Goal: Task Accomplishment & Management: Manage account settings

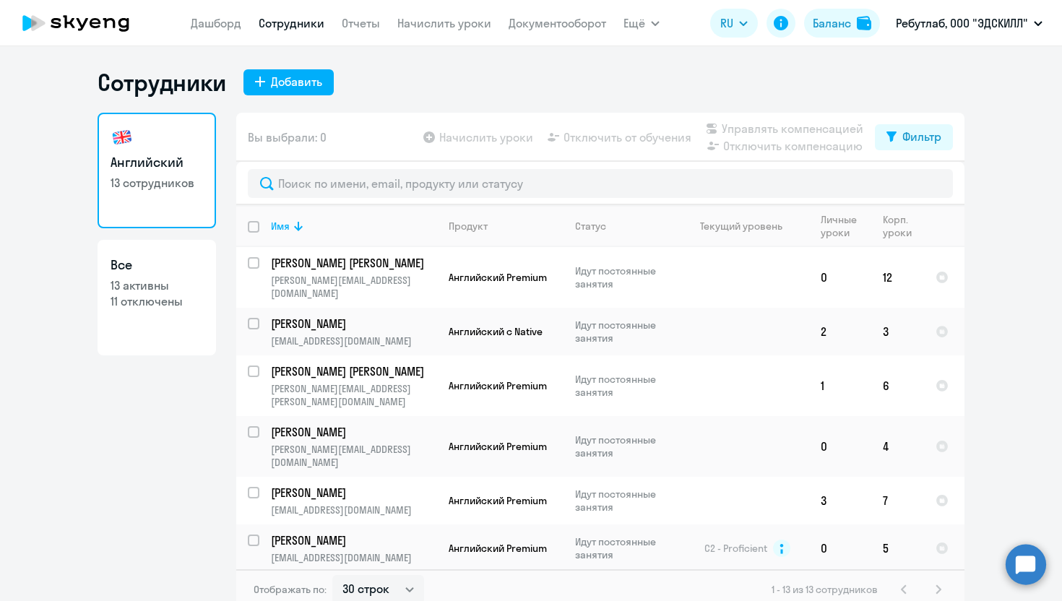
select select "30"
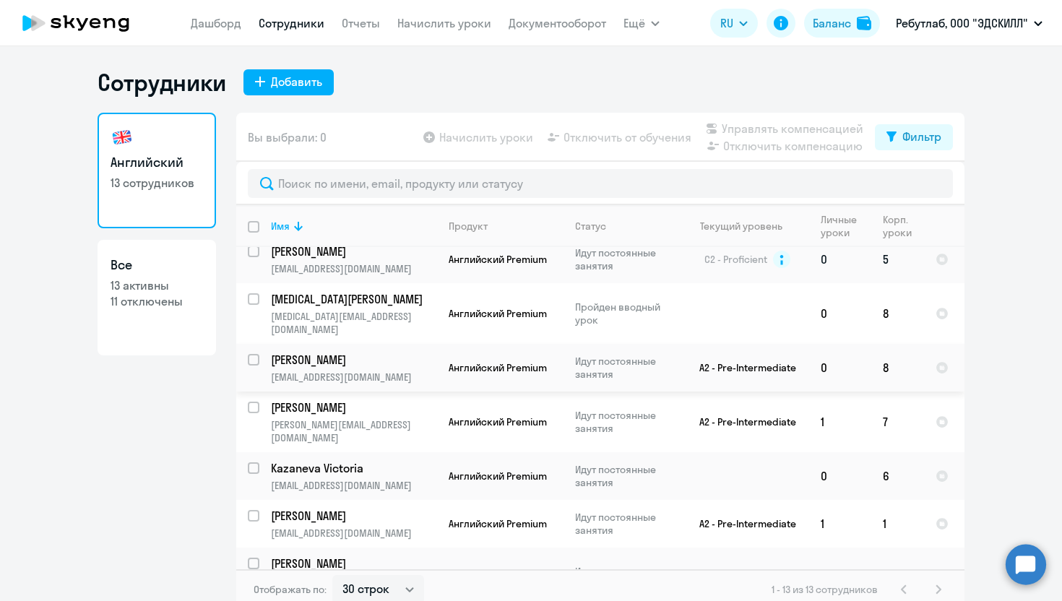
scroll to position [292, 0]
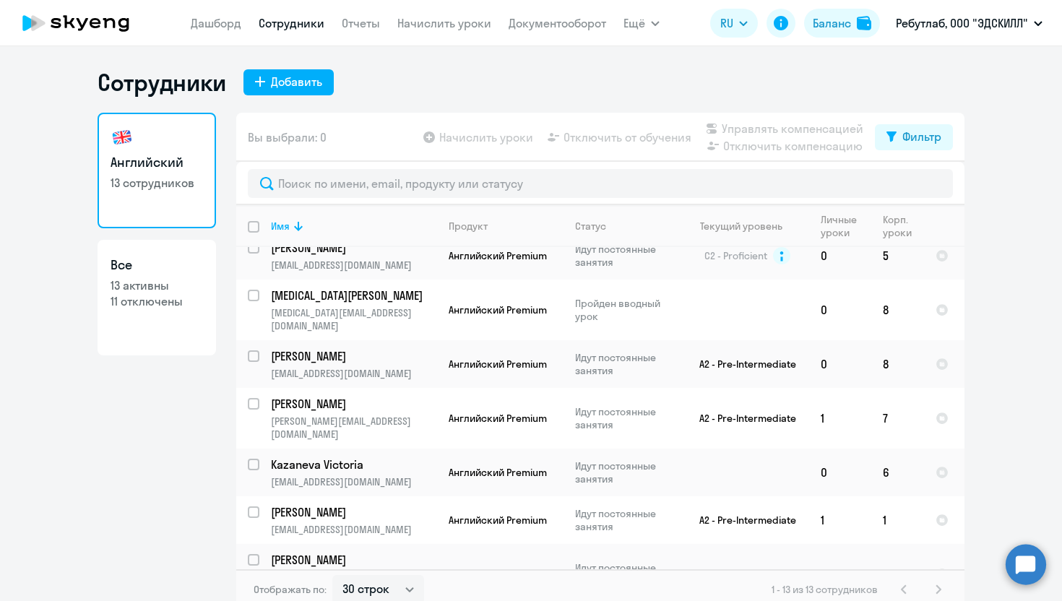
click at [254, 554] on input "select row 41051174" at bounding box center [262, 568] width 29 height 29
checkbox input "true"
click at [640, 142] on span "Отключить от обучения" at bounding box center [627, 137] width 128 height 17
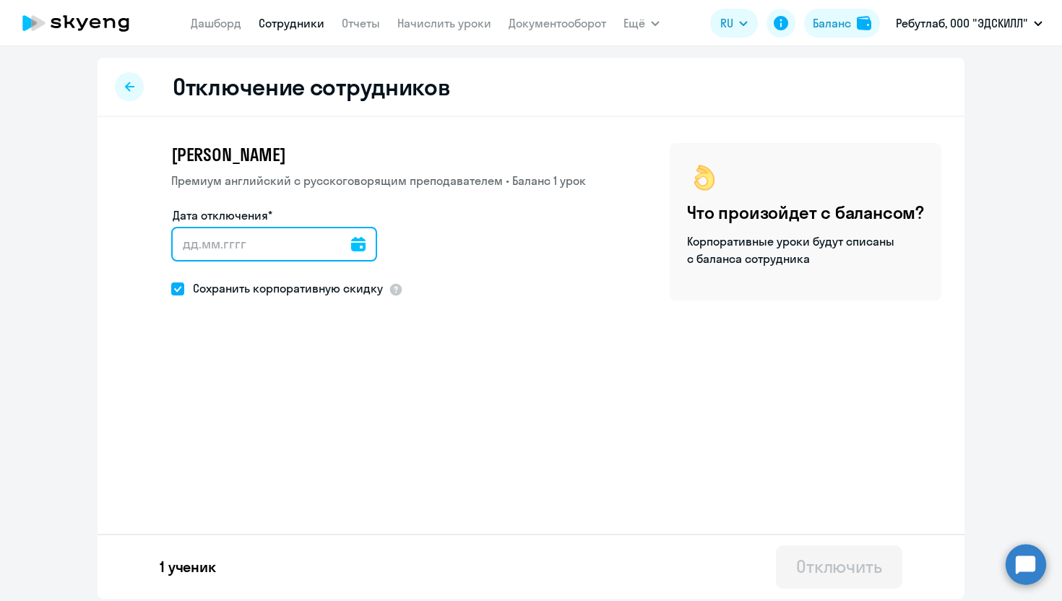
click at [235, 256] on input "Дата отключения*" at bounding box center [274, 244] width 206 height 35
click at [351, 250] on icon at bounding box center [358, 244] width 14 height 14
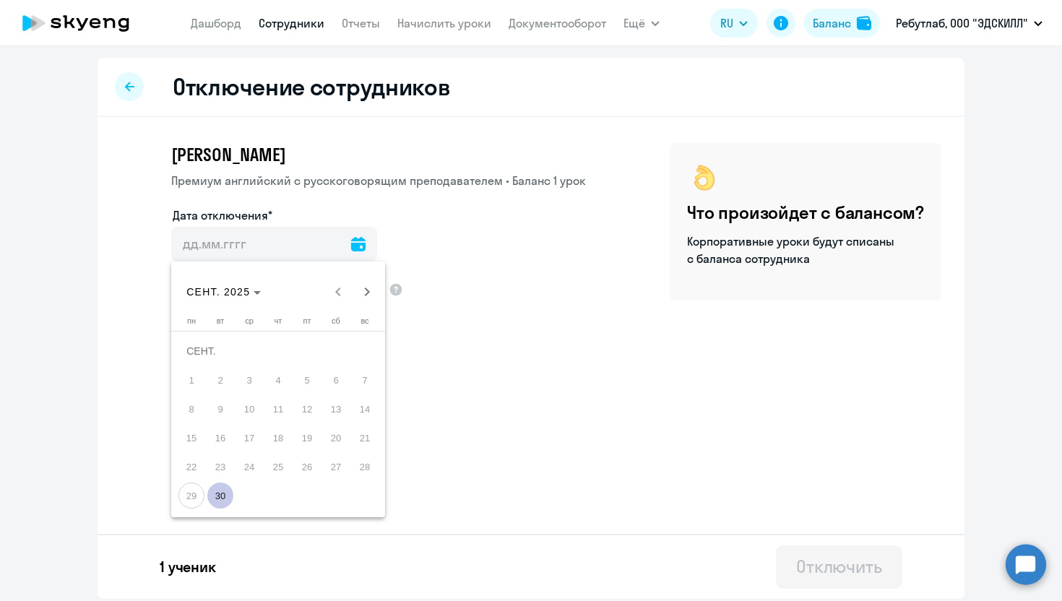
click at [227, 497] on span "30" at bounding box center [220, 495] width 26 height 26
type input "[DATE]"
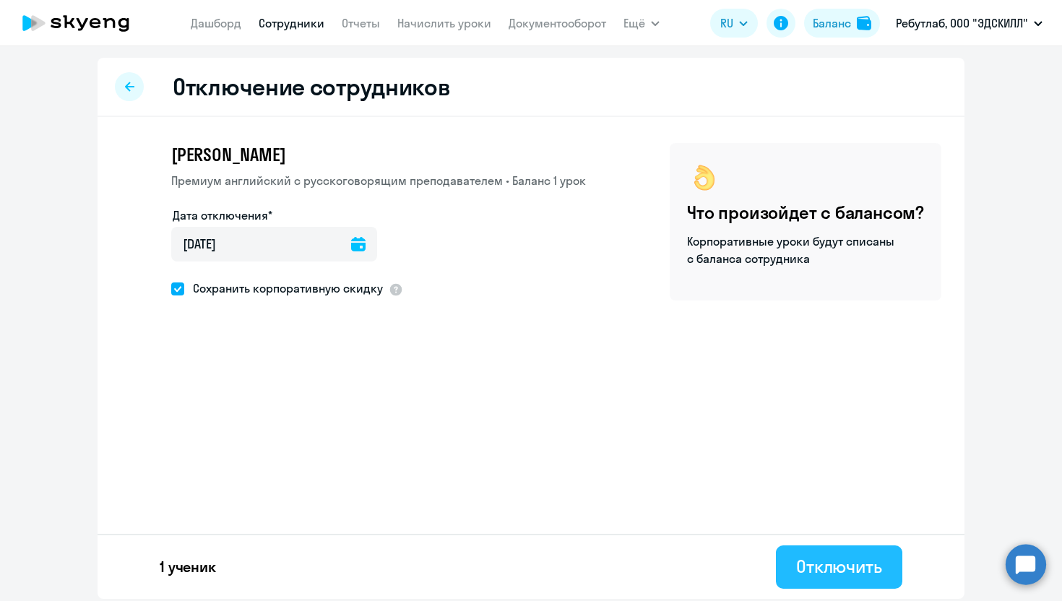
click at [844, 560] on div "Отключить" at bounding box center [839, 566] width 86 height 23
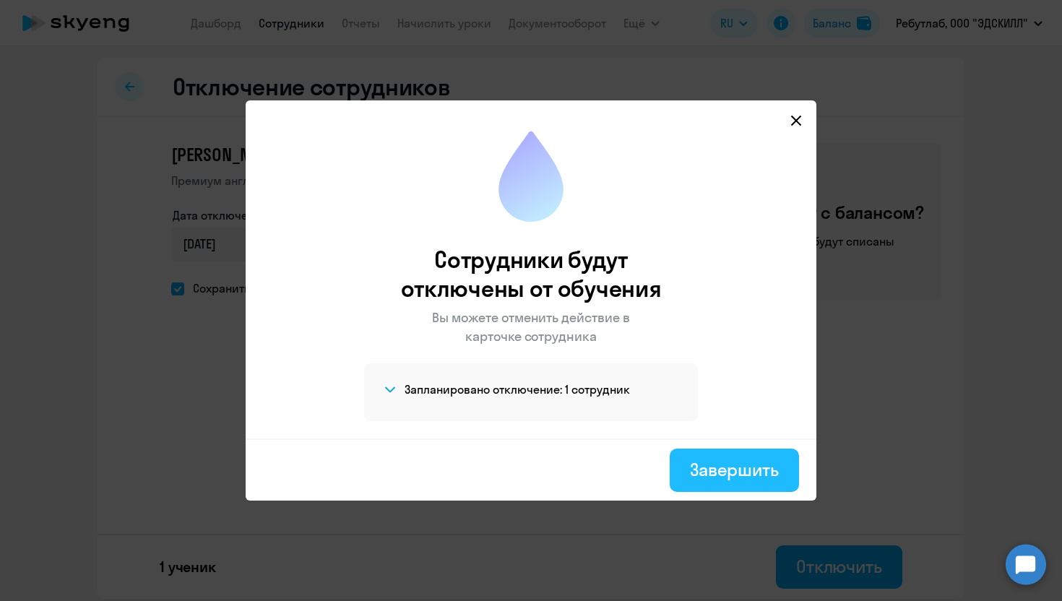
click at [722, 485] on button "Завершить" at bounding box center [733, 469] width 129 height 43
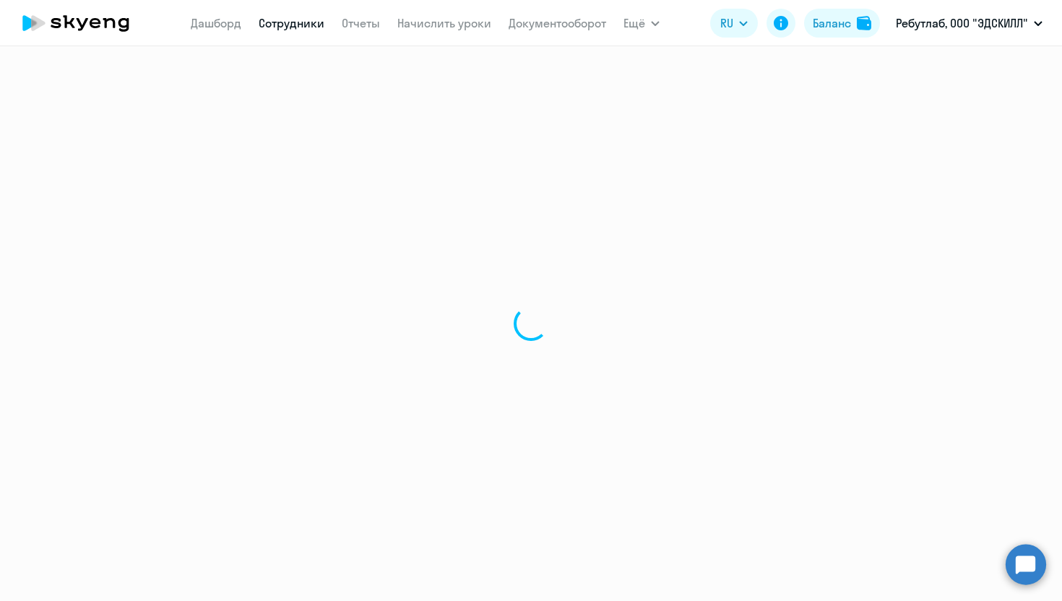
select select "30"
